Goal: Find specific page/section: Find specific page/section

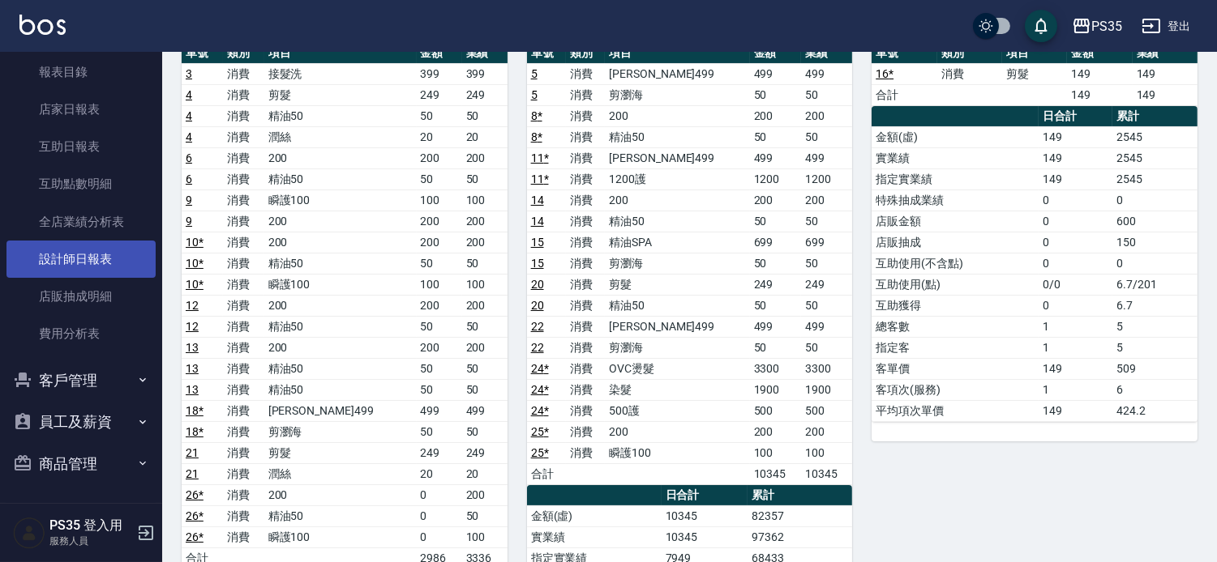
scroll to position [540, 0]
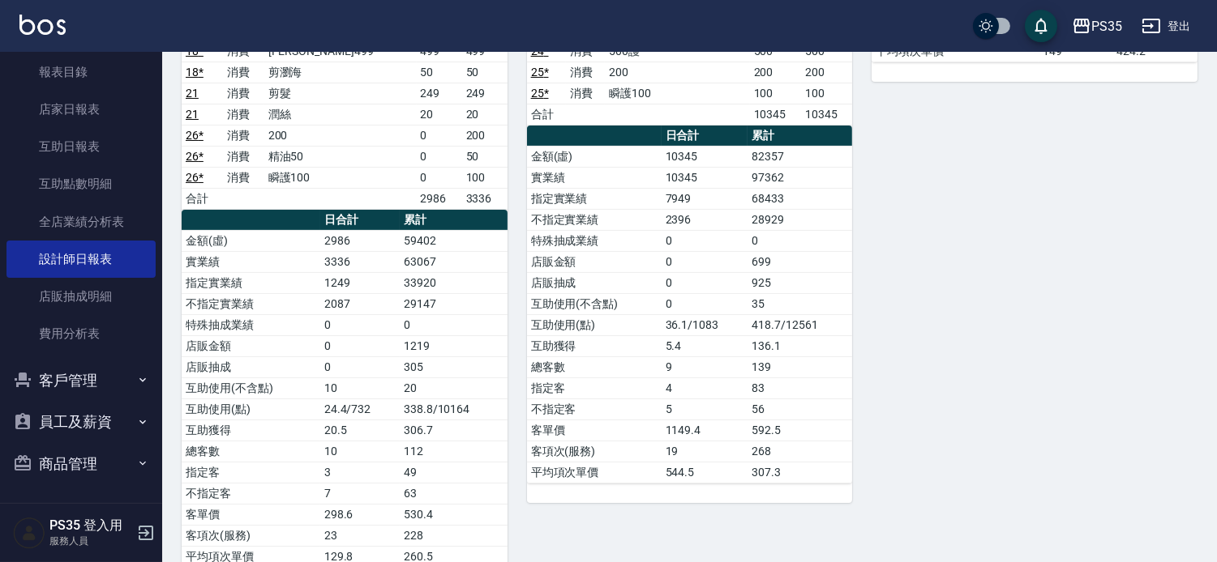
click at [84, 370] on button "客戶管理" at bounding box center [80, 381] width 149 height 42
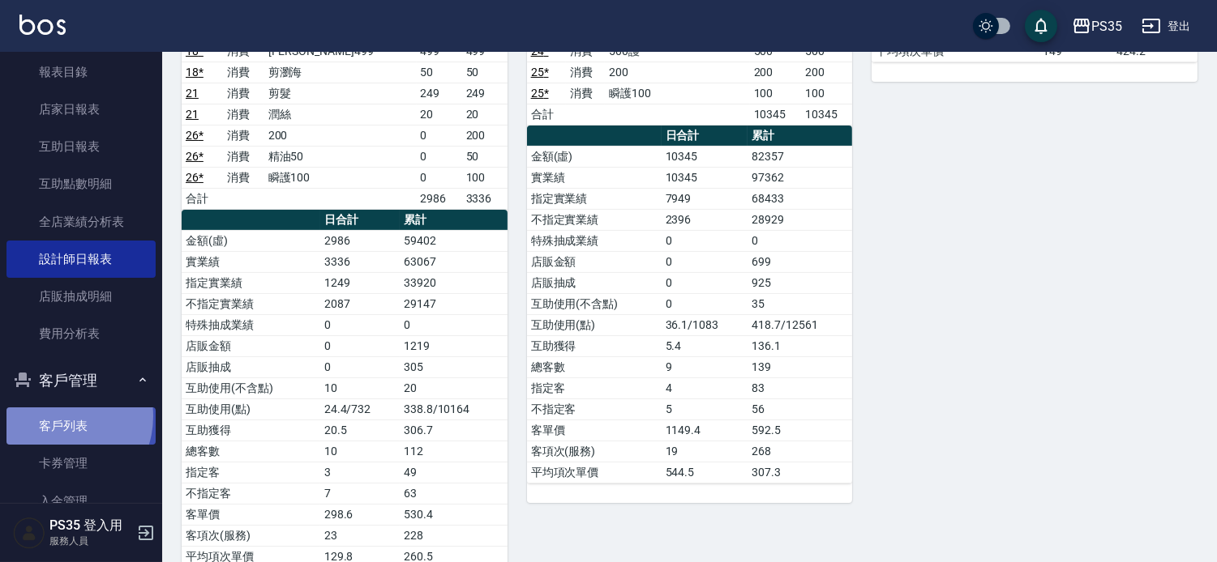
click at [57, 416] on link "客戶列表" at bounding box center [80, 426] width 149 height 37
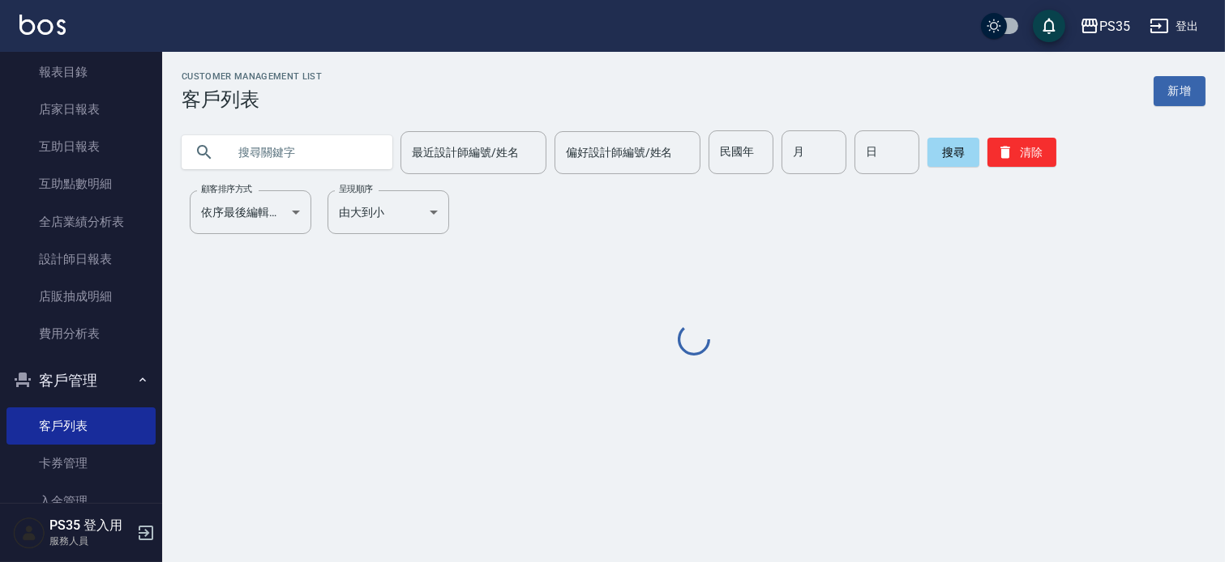
click at [305, 138] on input "text" at bounding box center [303, 152] width 152 height 44
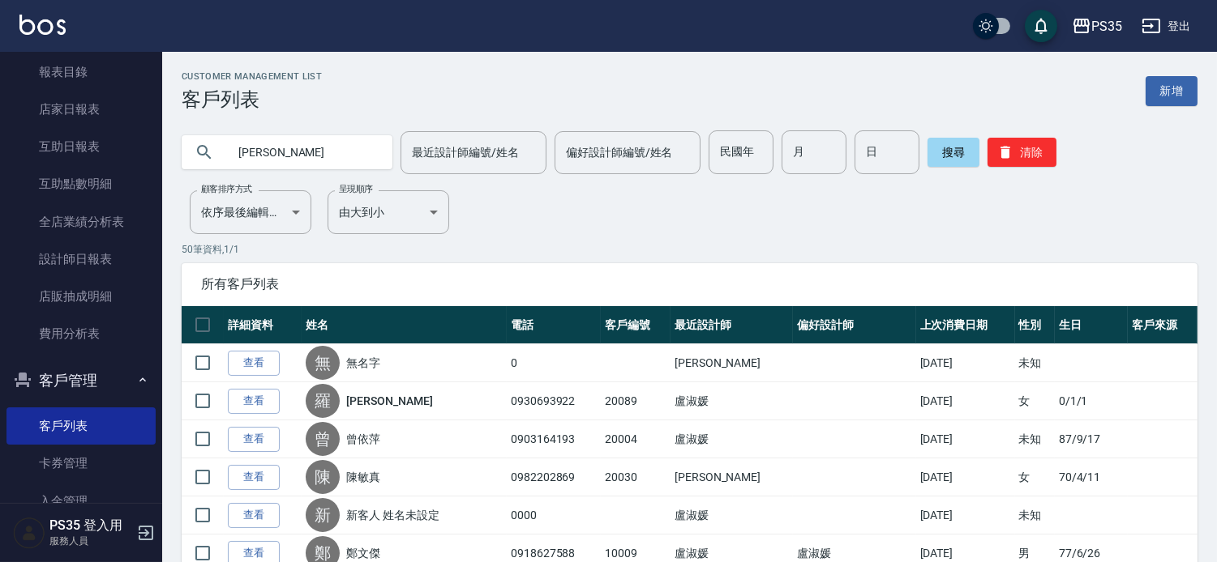
type input "[PERSON_NAME]"
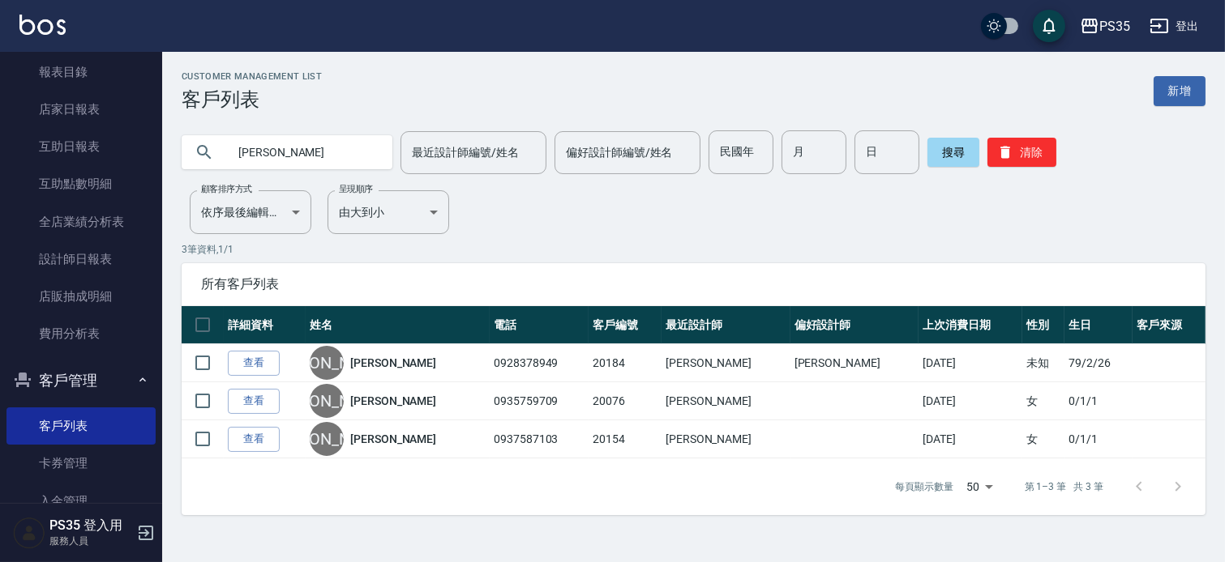
click at [421, 293] on span "所有客戶列表" at bounding box center [693, 284] width 985 height 16
click at [300, 148] on input "[PERSON_NAME]" at bounding box center [303, 152] width 152 height 44
type input "0987722622"
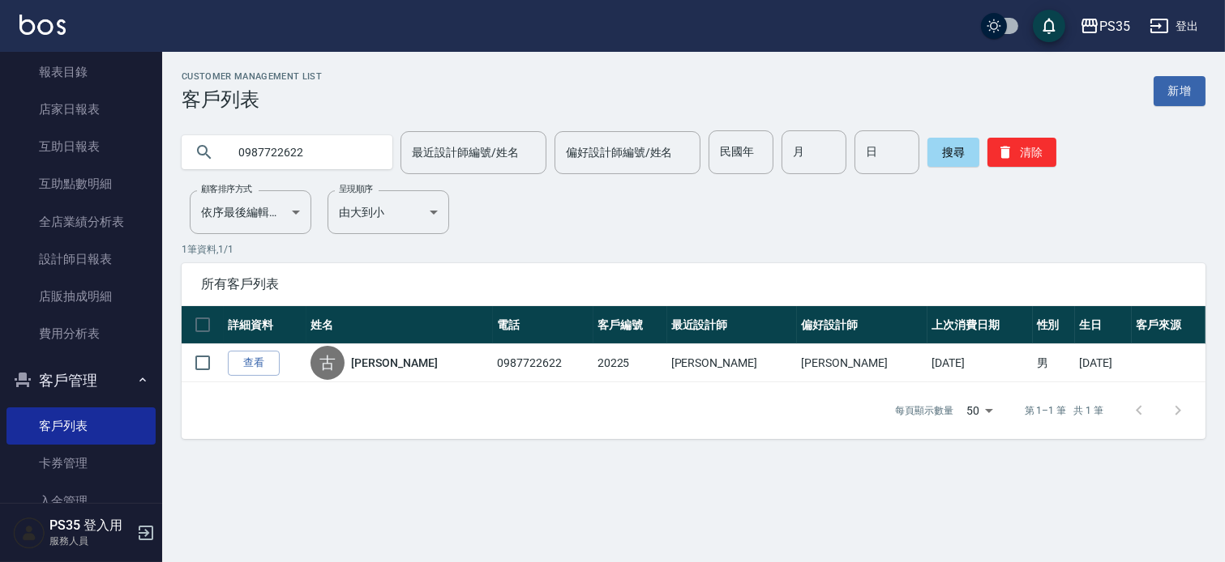
click at [300, 148] on input "0987722622" at bounding box center [303, 152] width 152 height 44
